Goal: Find specific page/section: Locate a particular part of the current website

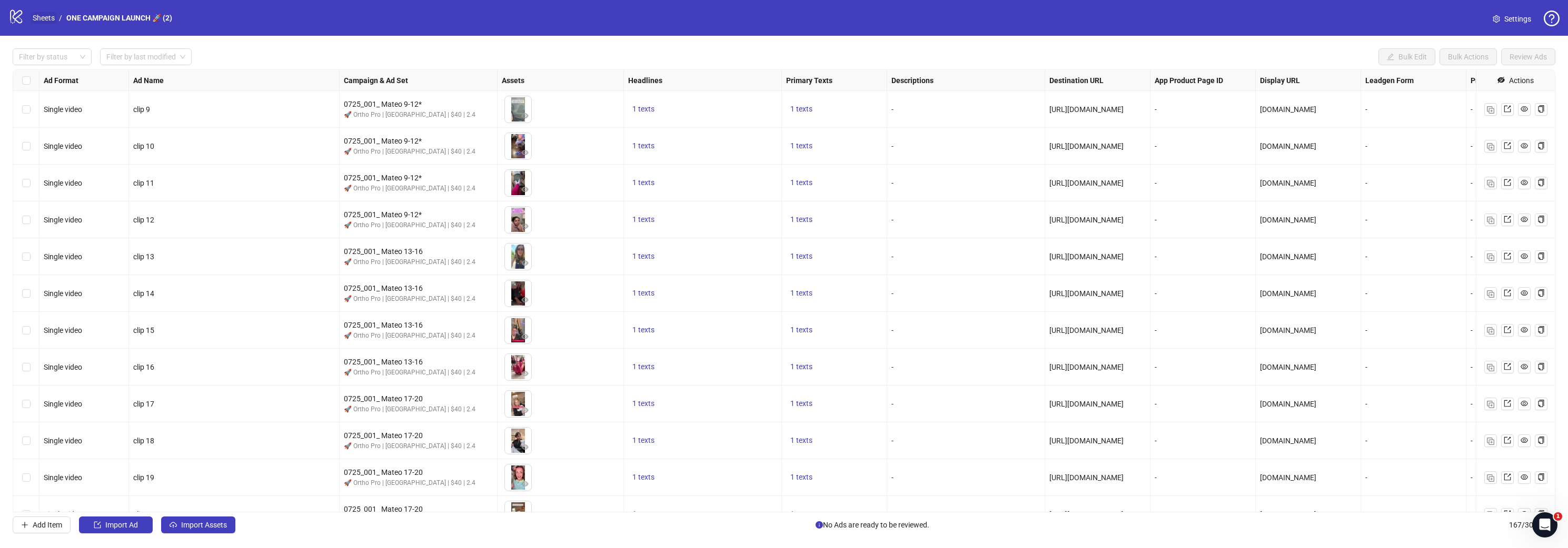
click at [49, 18] on link "Sheets" at bounding box center [43, 18] width 26 height 12
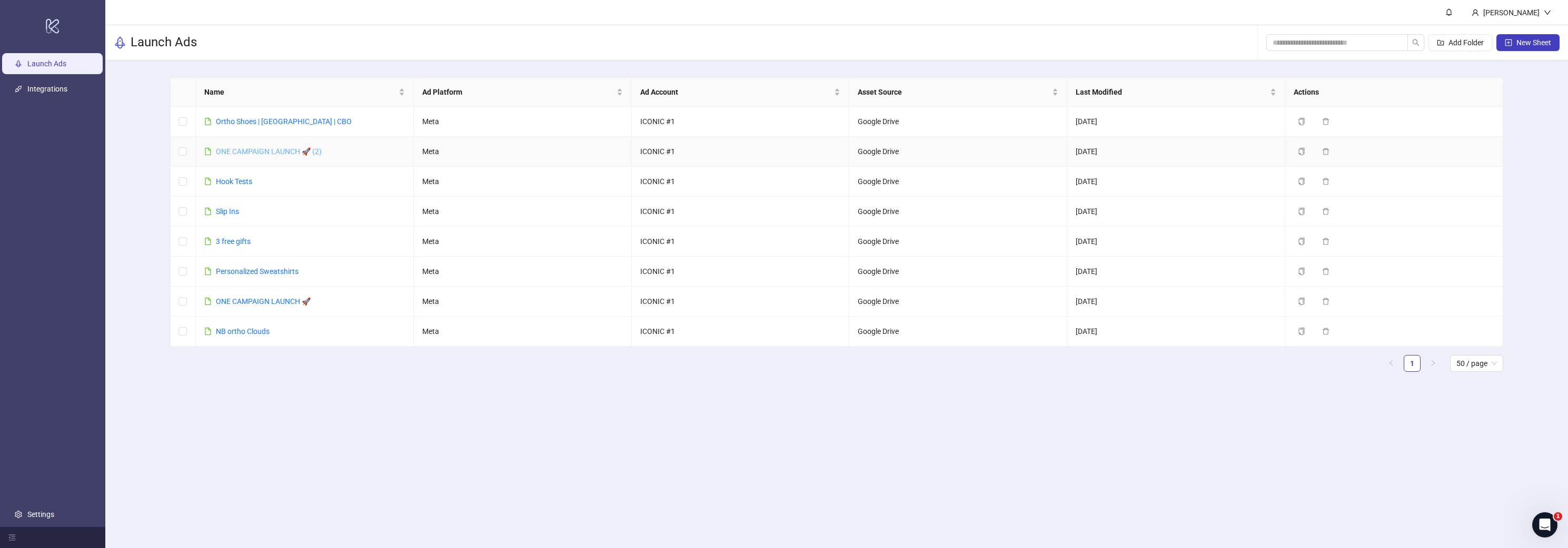
click at [252, 150] on link "ONE CAMPAIGN LAUNCH 🚀 (2)" at bounding box center [269, 151] width 106 height 9
